Goal: Transaction & Acquisition: Purchase product/service

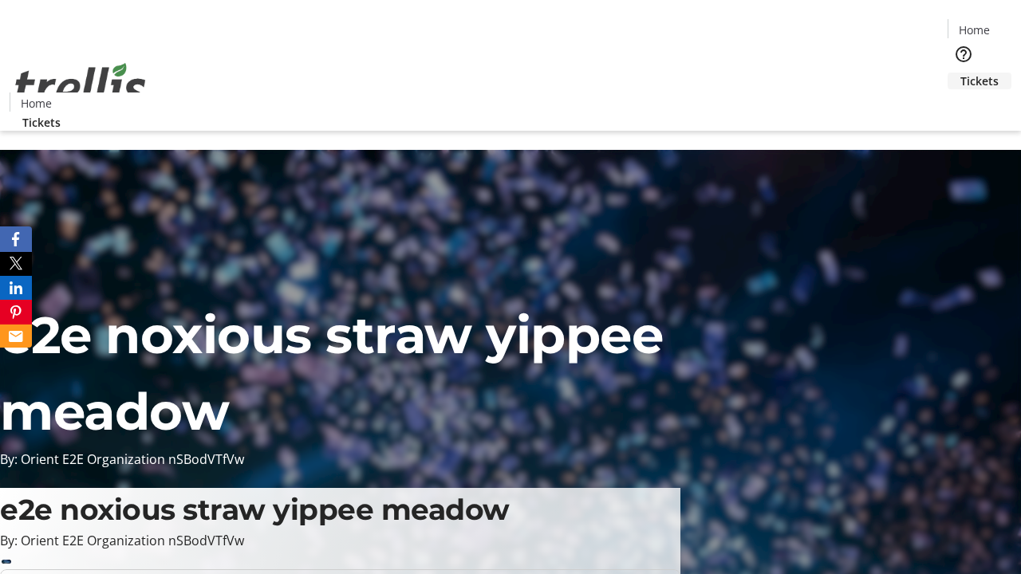
click at [961, 73] on span "Tickets" at bounding box center [980, 81] width 38 height 17
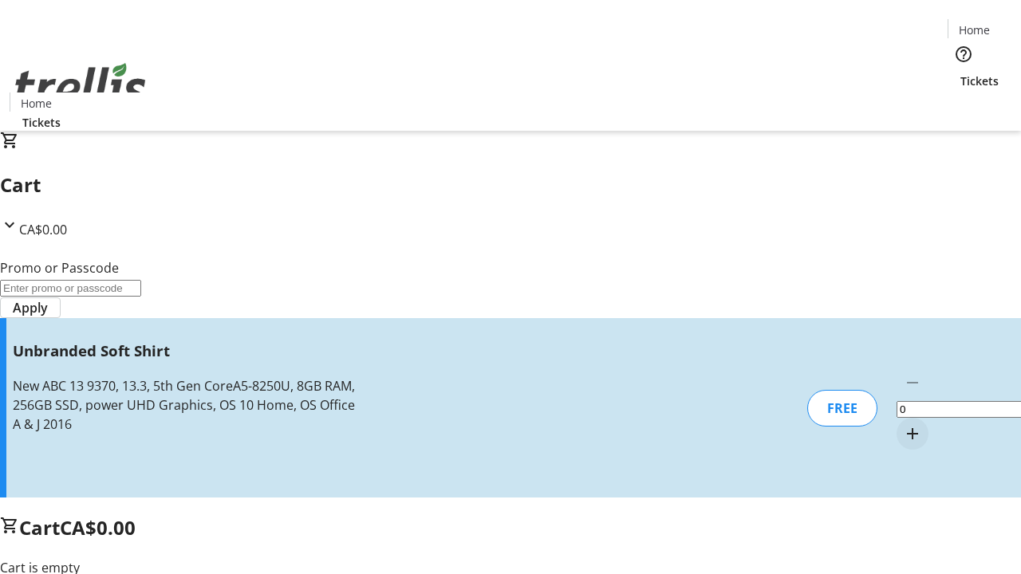
click at [903, 424] on mat-icon "Increment by one" at bounding box center [912, 433] width 19 height 19
type input "1"
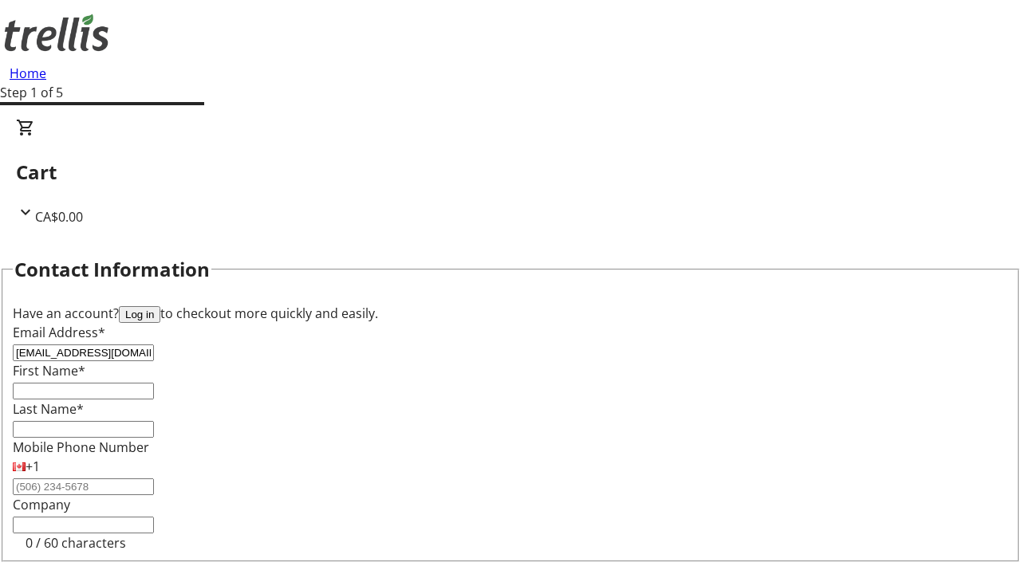
type input "[EMAIL_ADDRESS][DOMAIN_NAME]"
type input "Vena"
type input "Medhurst"
